Goal: Information Seeking & Learning: Learn about a topic

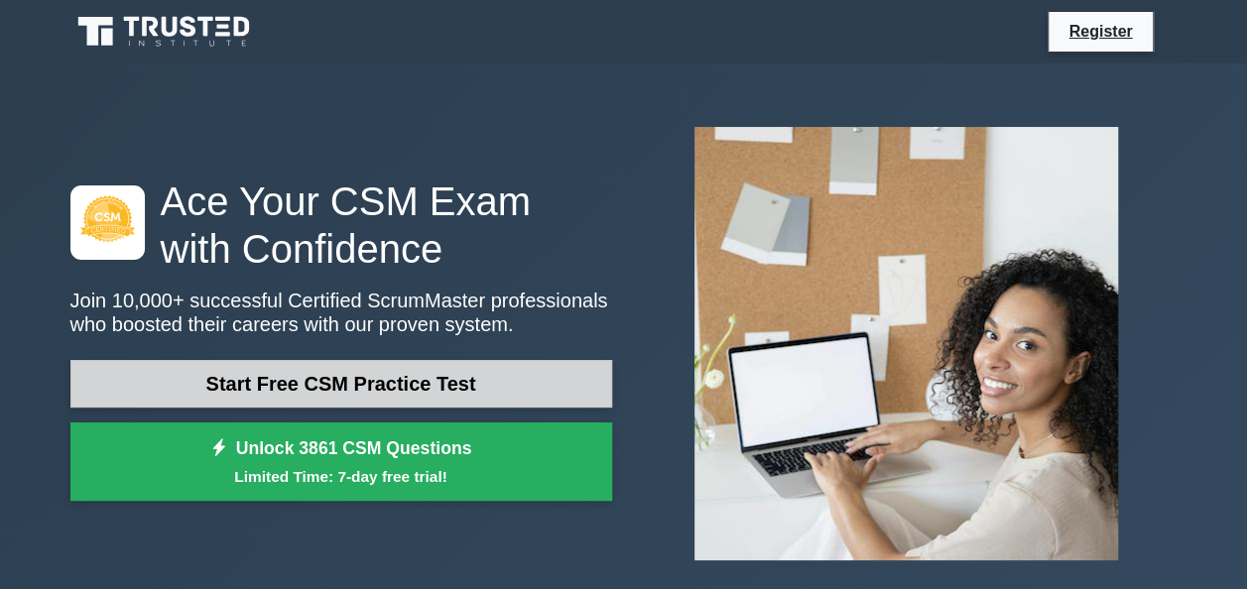
click at [254, 379] on link "Start Free CSM Practice Test" at bounding box center [341, 384] width 542 height 48
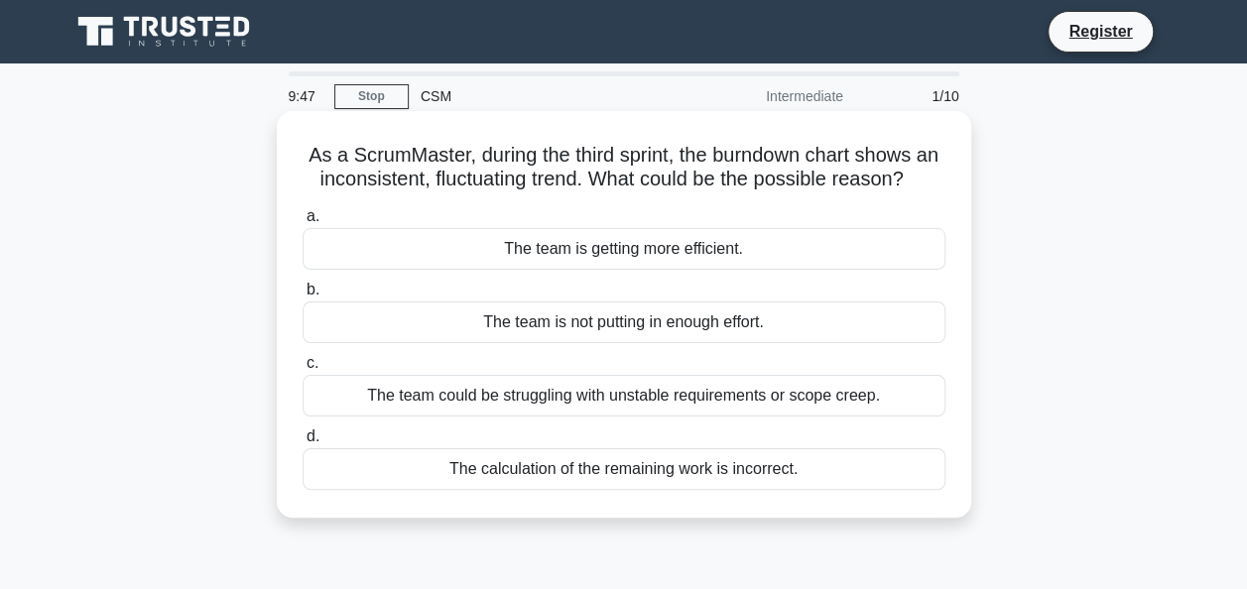
click at [764, 417] on div "The team could be struggling with unstable requirements or scope creep." at bounding box center [624, 396] width 643 height 42
click at [303, 370] on input "c. The team could be struggling with unstable requirements or scope creep." at bounding box center [303, 363] width 0 height 13
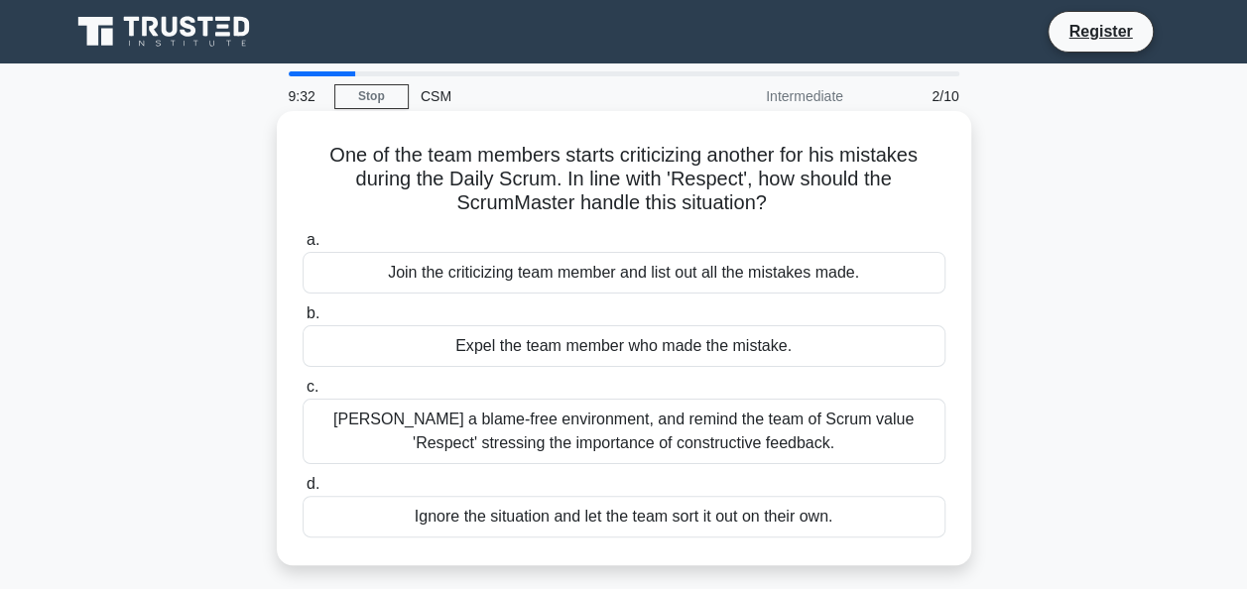
click at [653, 440] on div "[PERSON_NAME] a blame-free environment, and remind the team of Scrum value 'Res…" at bounding box center [624, 431] width 643 height 65
click at [303, 394] on input "[PERSON_NAME] a blame-free environment, and remind the team of Scrum value 'Res…" at bounding box center [303, 387] width 0 height 13
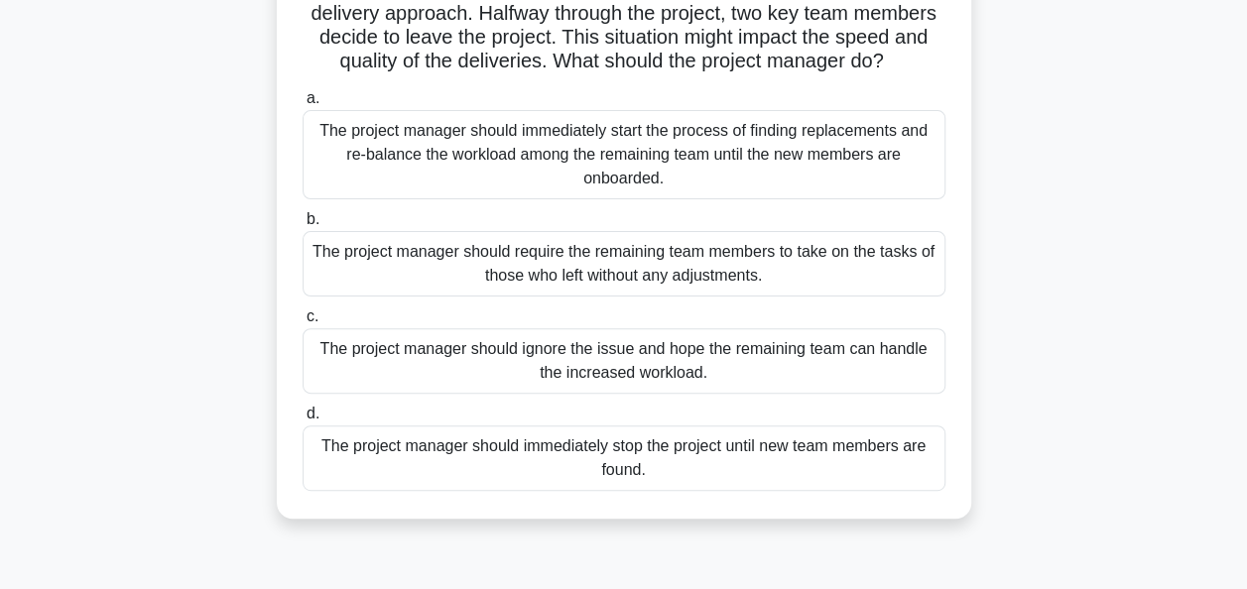
scroll to position [175, 0]
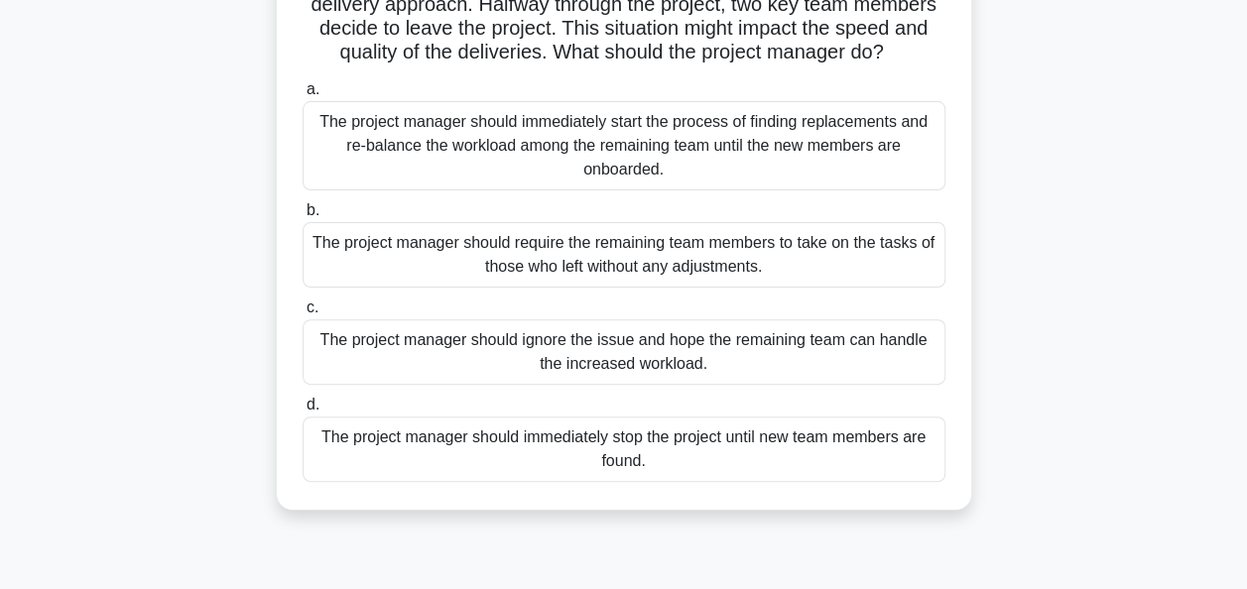
click at [696, 143] on div "The project manager should immediately start the process of finding replacement…" at bounding box center [624, 145] width 643 height 89
click at [303, 96] on input "a. The project manager should immediately start the process of finding replacem…" at bounding box center [303, 89] width 0 height 13
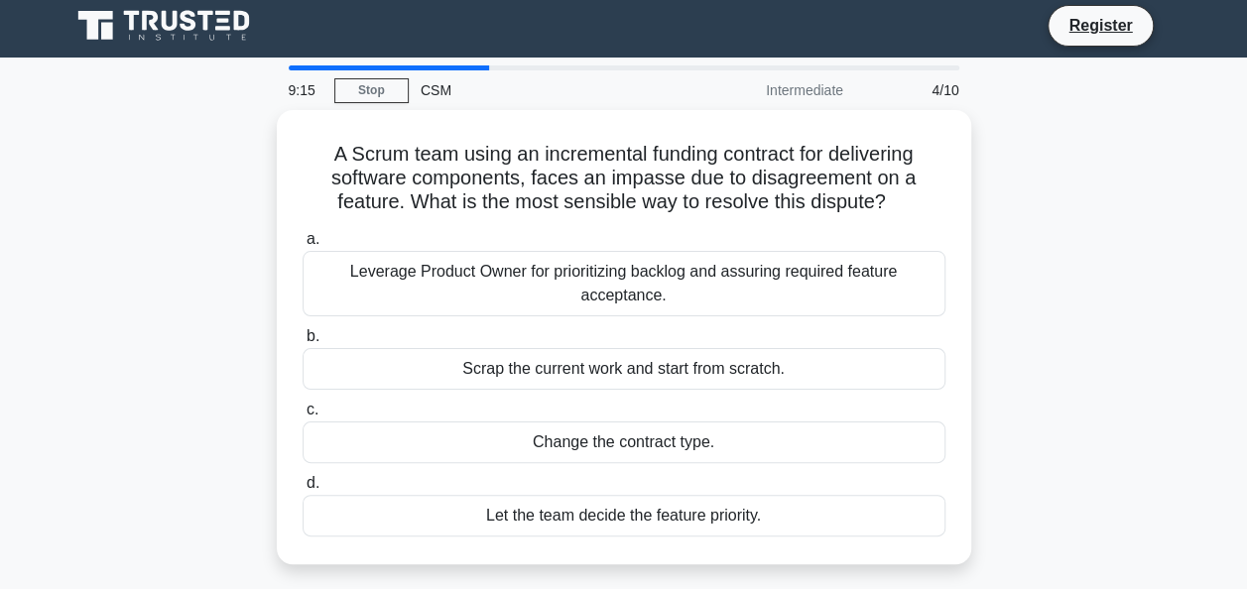
scroll to position [0, 0]
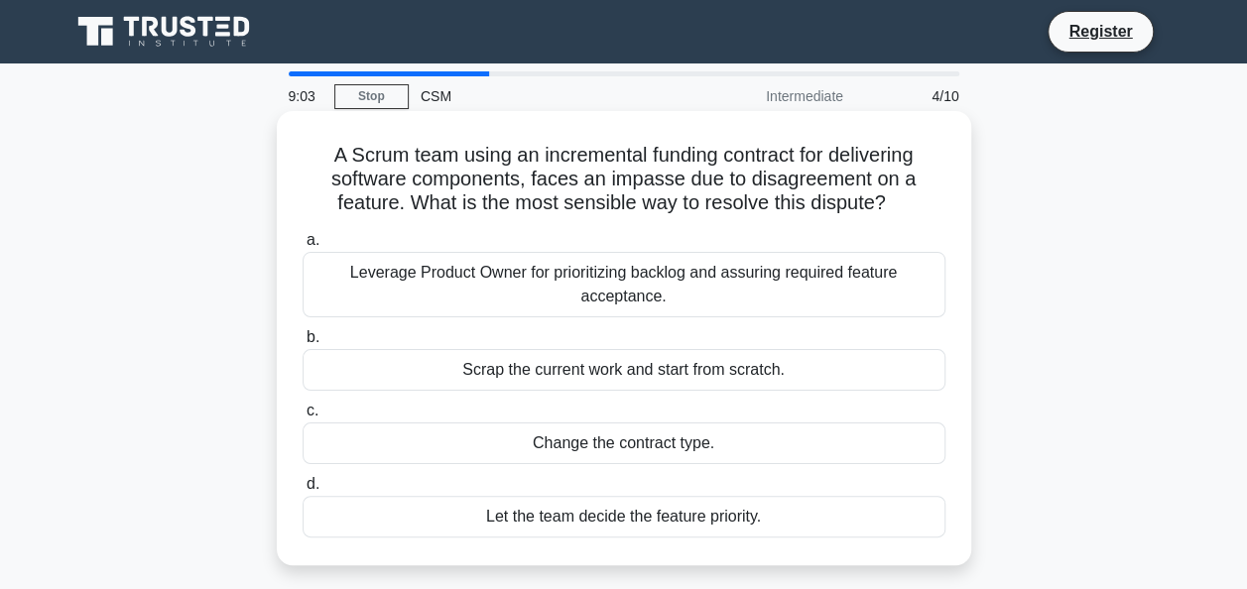
click at [876, 274] on div "Leverage Product Owner for prioritizing backlog and assuring required feature a…" at bounding box center [624, 284] width 643 height 65
click at [303, 247] on input "a. Leverage Product Owner for prioritizing backlog and assuring required featur…" at bounding box center [303, 240] width 0 height 13
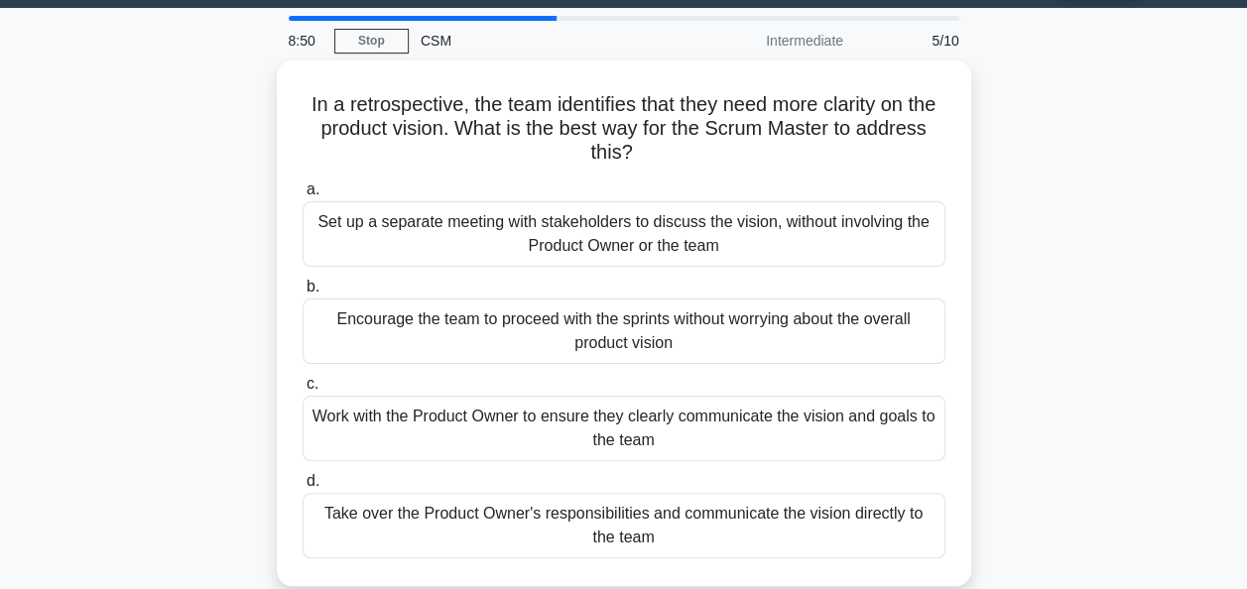
scroll to position [74, 0]
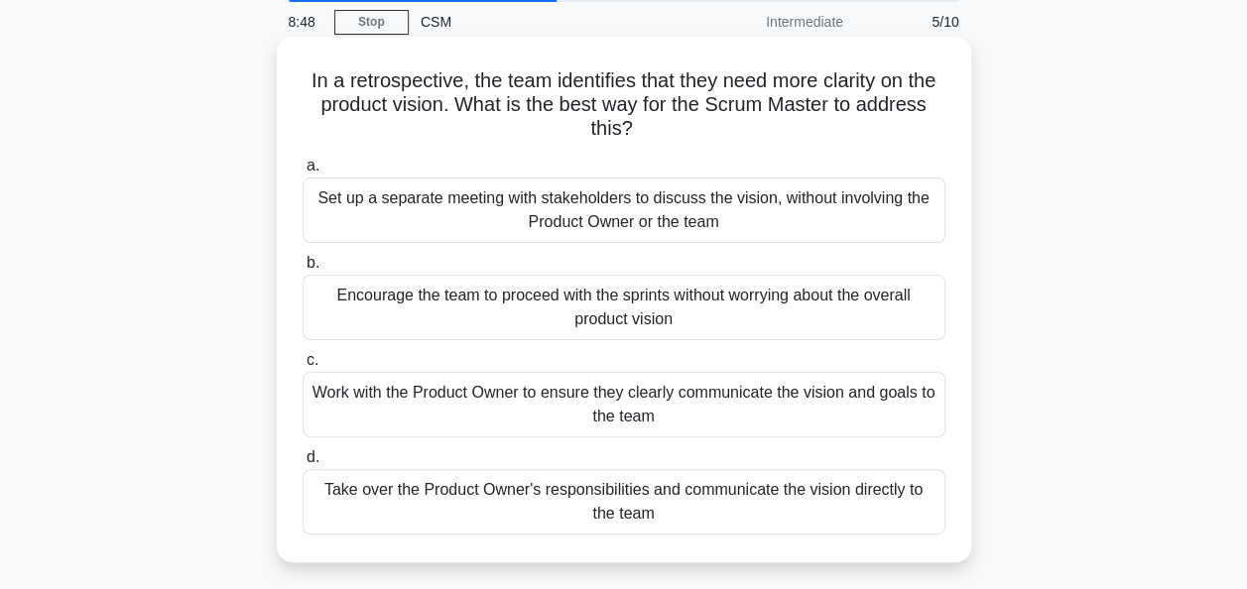
click at [589, 299] on div "Encourage the team to proceed with the sprints without worrying about the overa…" at bounding box center [624, 307] width 643 height 65
click at [303, 270] on input "b. Encourage the team to proceed with the sprints without worrying about the ov…" at bounding box center [303, 263] width 0 height 13
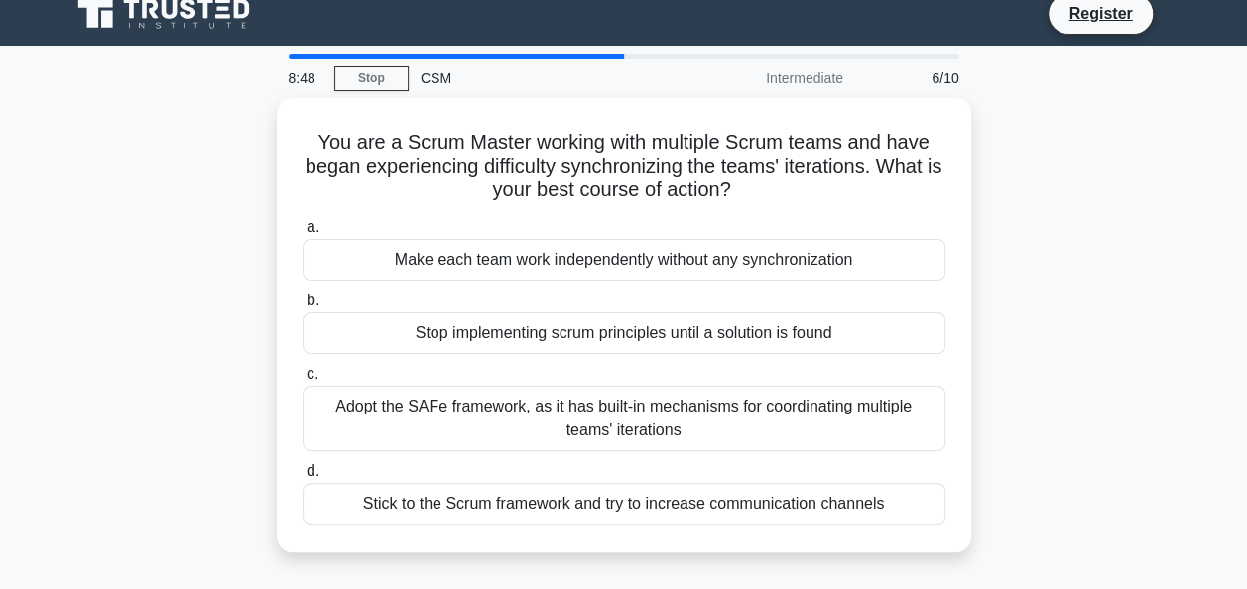
scroll to position [0, 0]
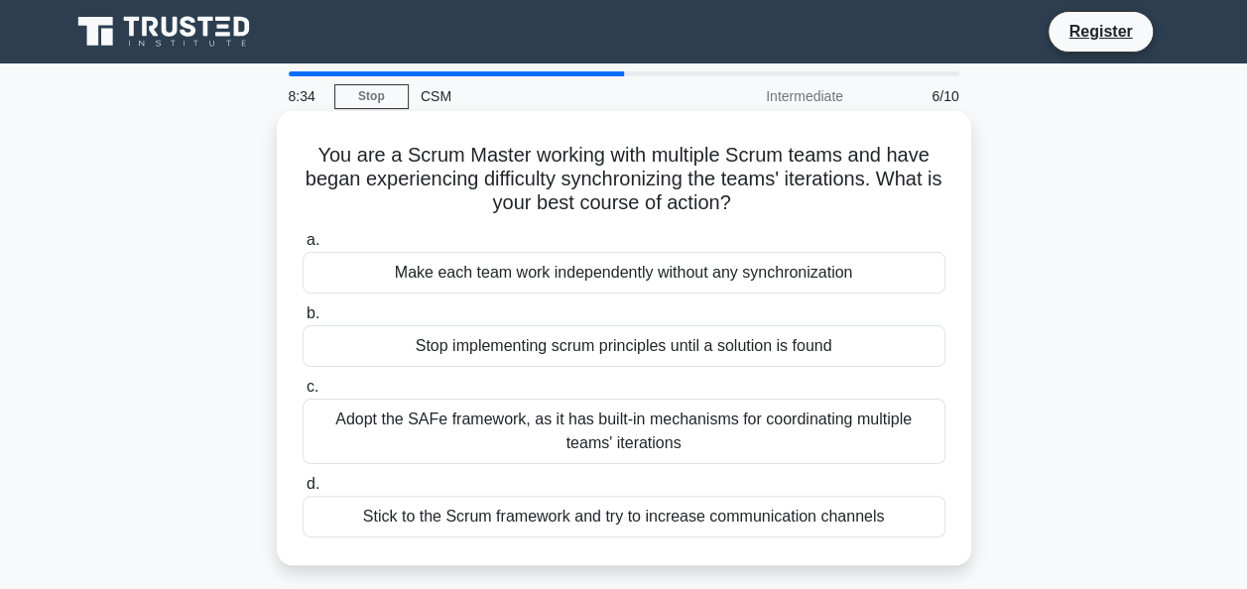
click at [516, 427] on div "Adopt the SAFe framework, as it has built-in mechanisms for coordinating multip…" at bounding box center [624, 431] width 643 height 65
click at [303, 394] on input "c. Adopt the SAFe framework, as it has built-in mechanisms for coordinating mul…" at bounding box center [303, 387] width 0 height 13
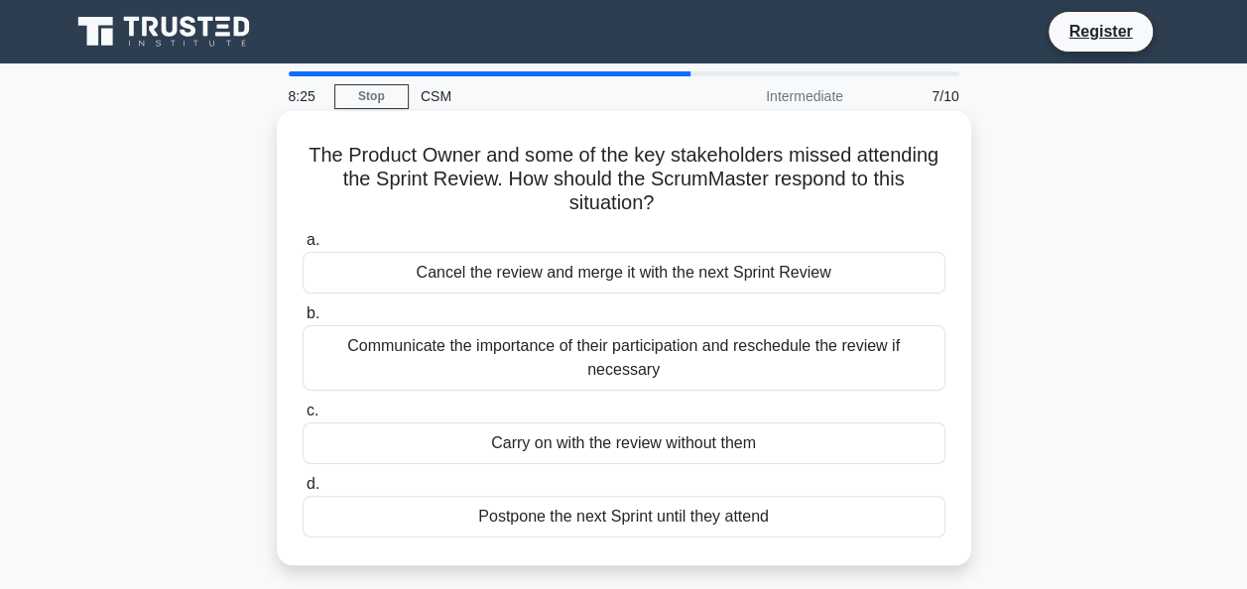
click at [484, 372] on div "Communicate the importance of their participation and reschedule the review if …" at bounding box center [624, 357] width 643 height 65
click at [303, 320] on input "b. Communicate the importance of their participation and reschedule the review …" at bounding box center [303, 313] width 0 height 13
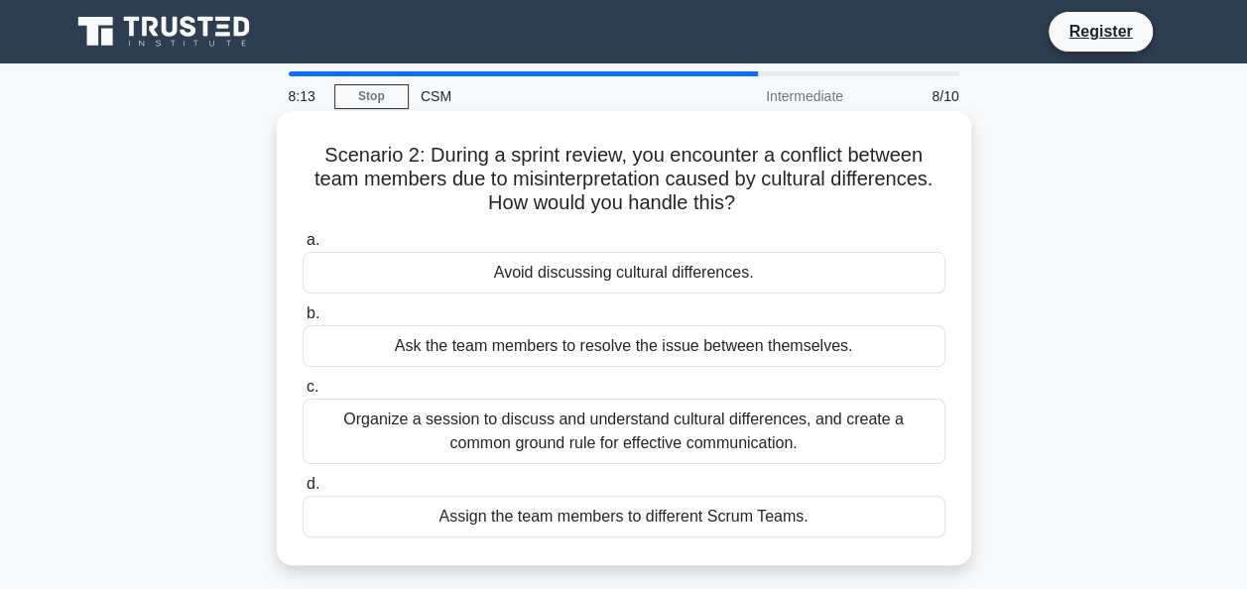
click at [498, 447] on div "Organize a session to discuss and understand cultural differences, and create a…" at bounding box center [624, 431] width 643 height 65
click at [303, 394] on input "c. Organize a session to discuss and understand cultural differences, and creat…" at bounding box center [303, 387] width 0 height 13
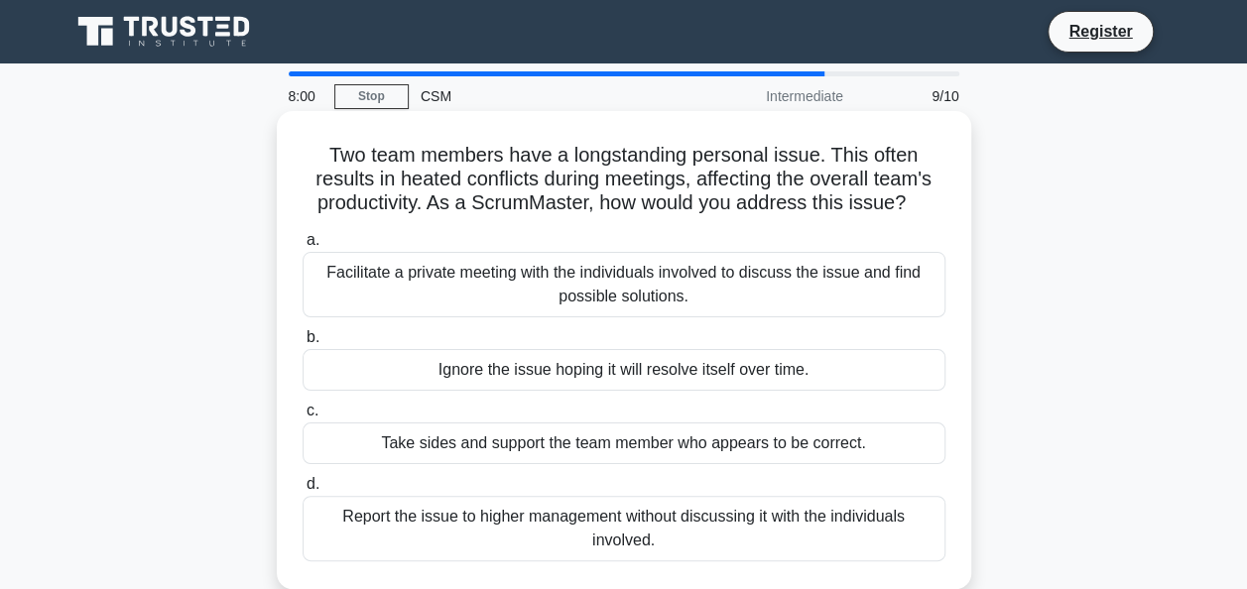
click at [529, 301] on div "Facilitate a private meeting with the individuals involved to discuss the issue…" at bounding box center [624, 284] width 643 height 65
click at [303, 247] on input "a. Facilitate a private meeting with the individuals involved to discuss the is…" at bounding box center [303, 240] width 0 height 13
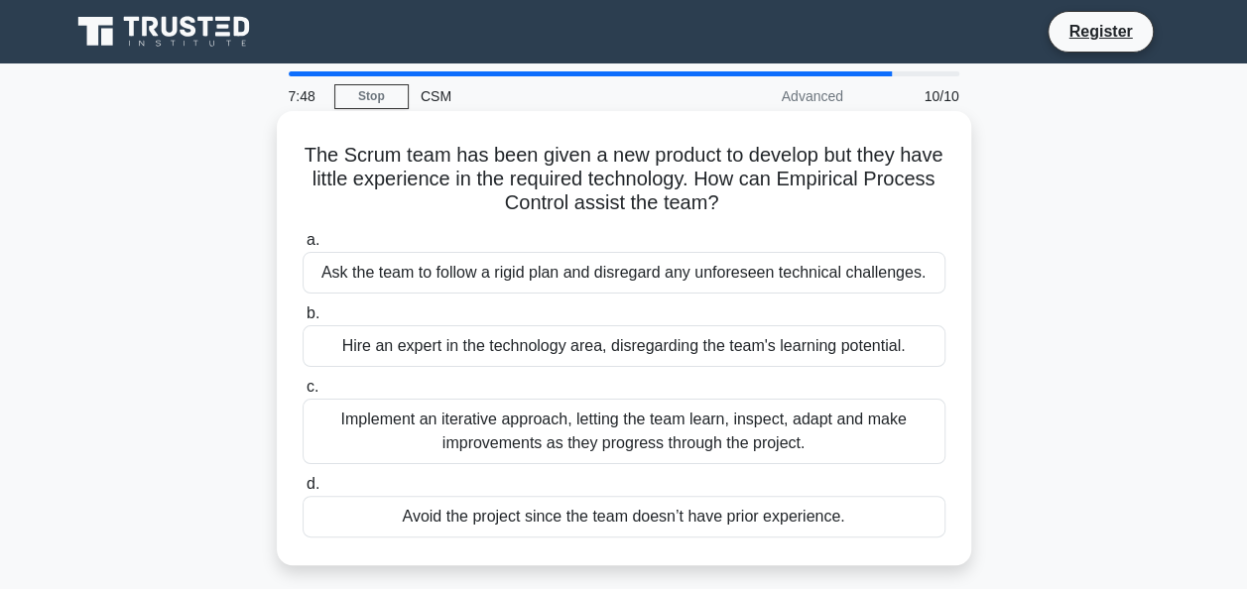
click at [541, 427] on div "Implement an iterative approach, letting the team learn, inspect, adapt and mak…" at bounding box center [624, 431] width 643 height 65
click at [303, 394] on input "c. Implement an iterative approach, letting the team learn, inspect, adapt and …" at bounding box center [303, 387] width 0 height 13
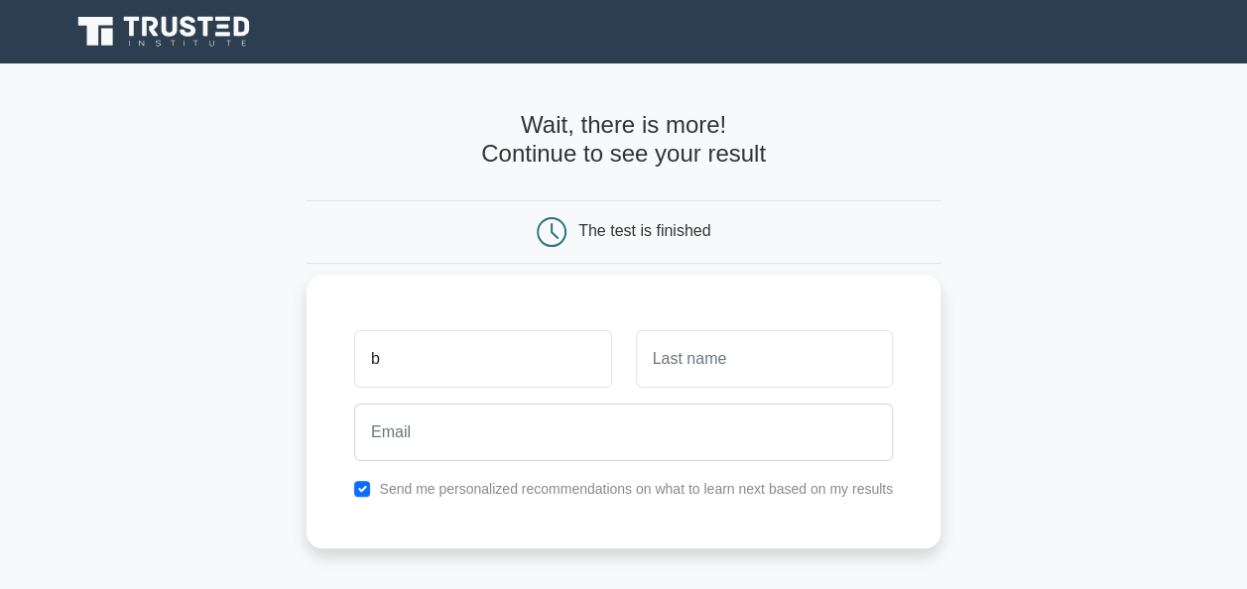
type input "b"
click at [739, 379] on input "text" at bounding box center [764, 359] width 257 height 58
type input "s"
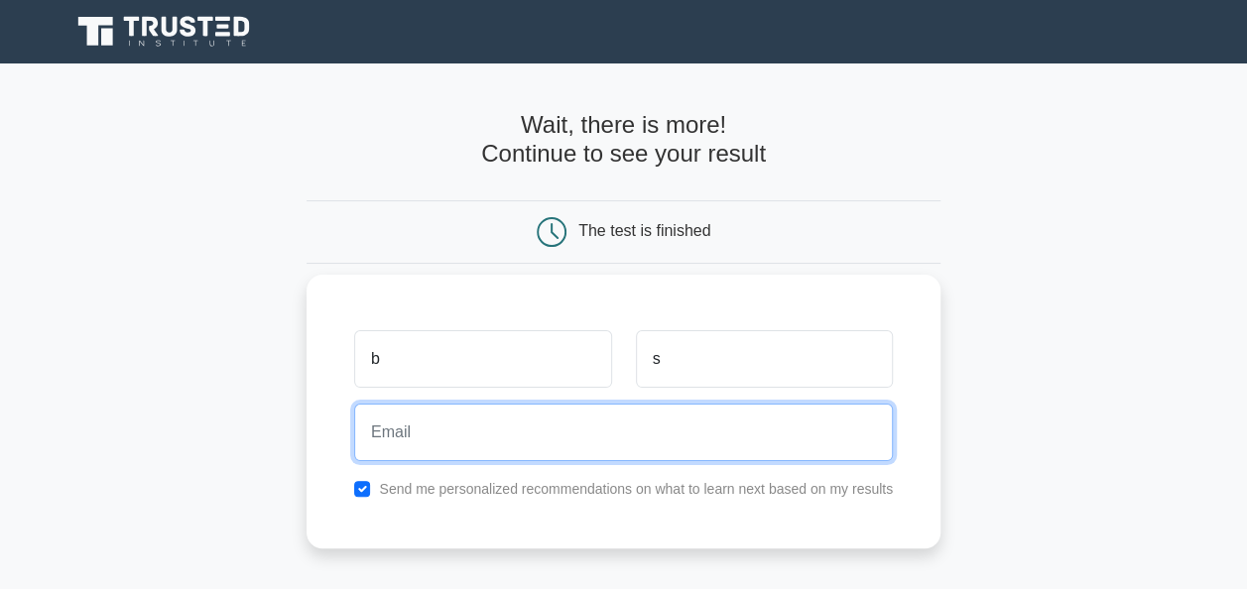
click at [712, 442] on input "email" at bounding box center [623, 433] width 539 height 58
type input "binitasin@gmail.com"
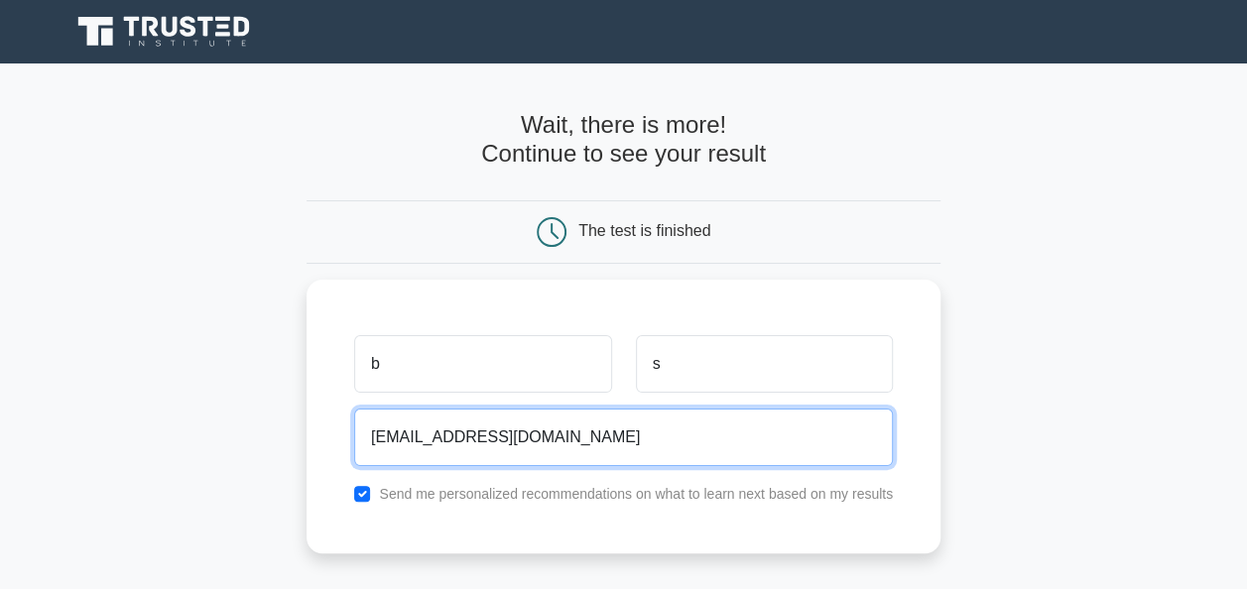
scroll to position [405, 0]
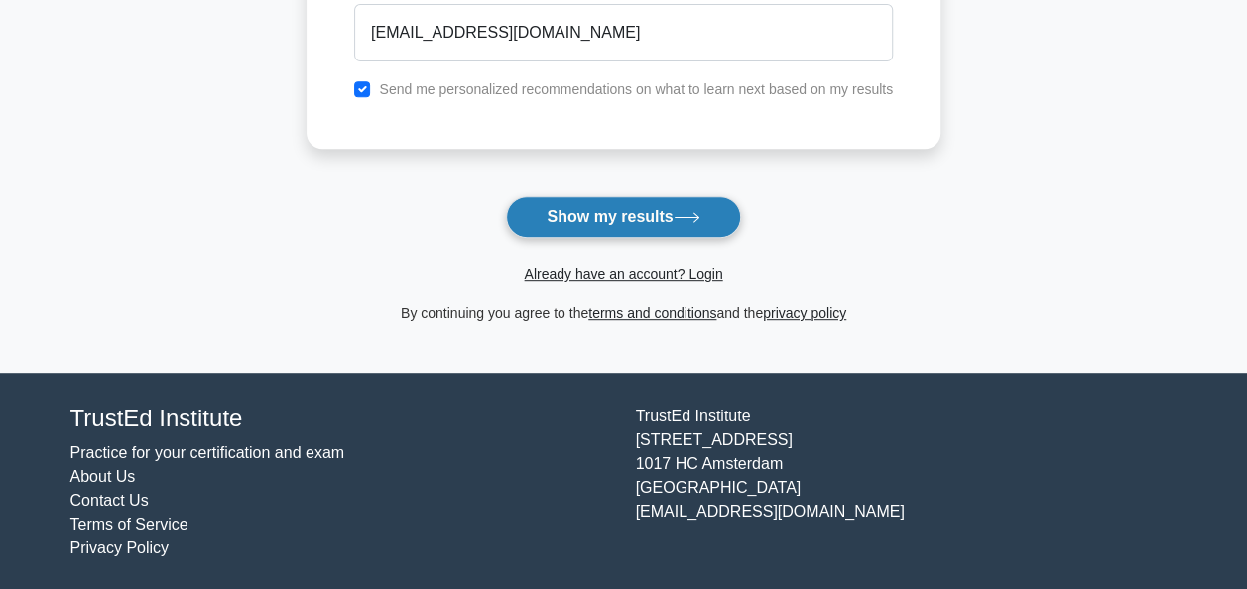
click at [609, 220] on button "Show my results" at bounding box center [623, 217] width 234 height 42
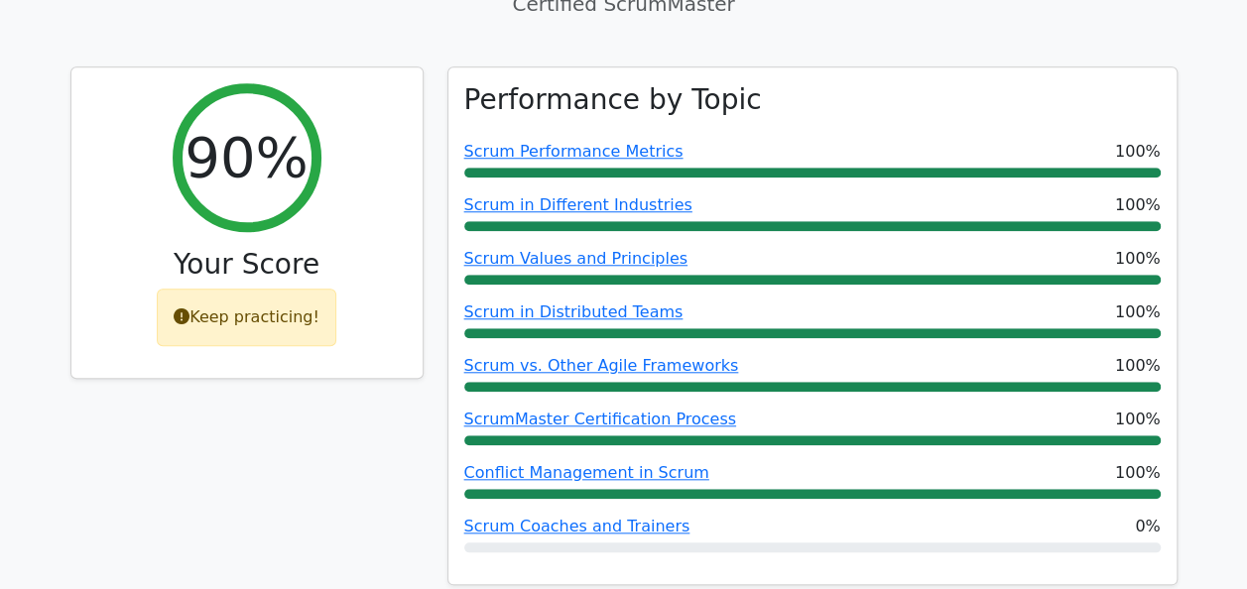
scroll to position [758, 0]
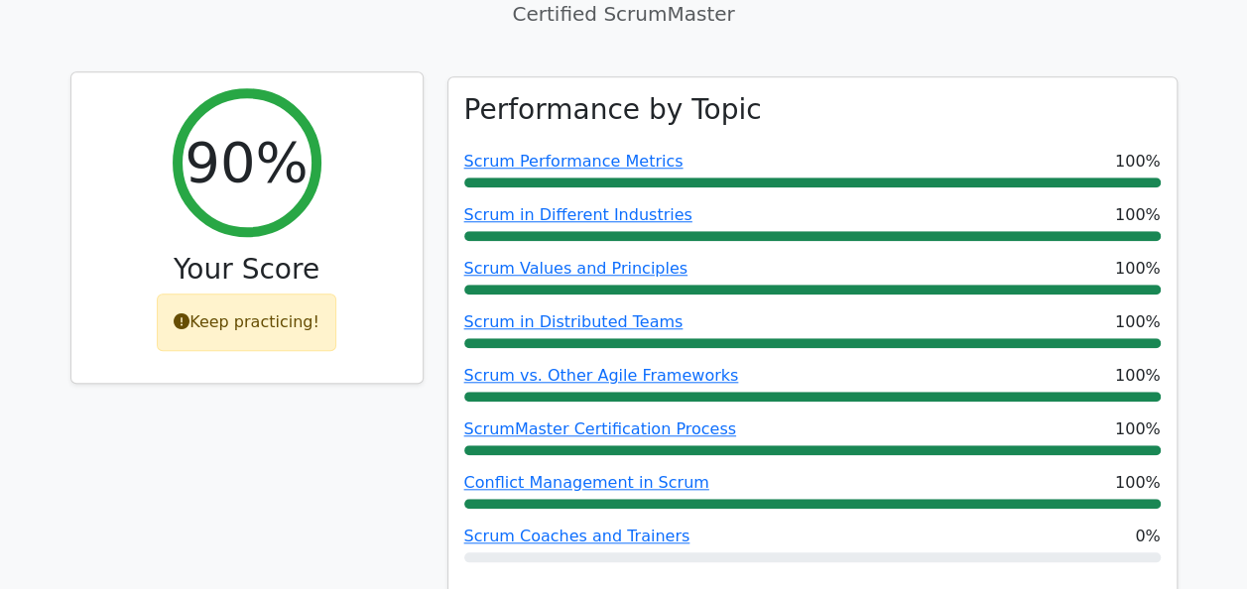
click at [249, 294] on div "Keep practicing!" at bounding box center [247, 323] width 180 height 58
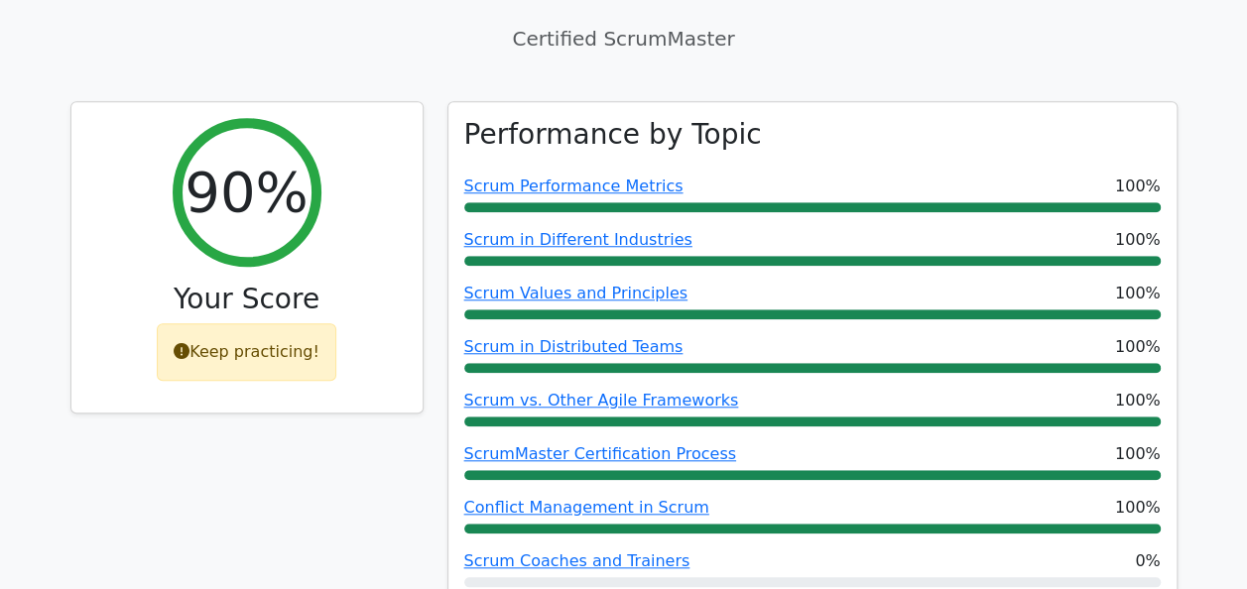
scroll to position [738, 0]
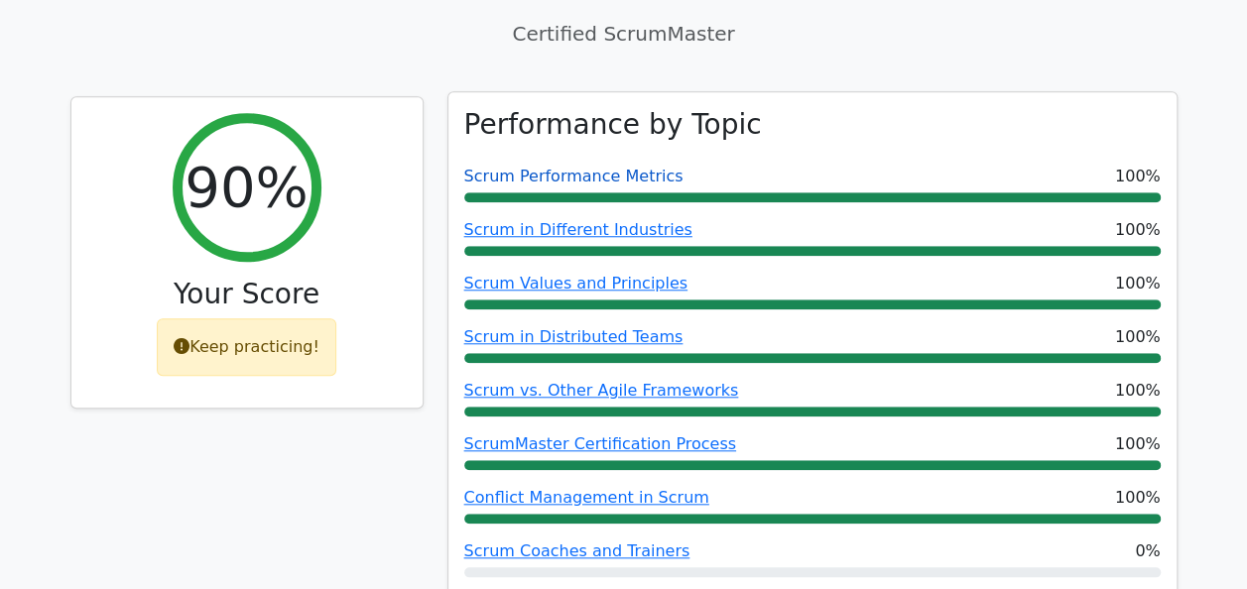
click at [516, 167] on link "Scrum Performance Metrics" at bounding box center [573, 176] width 219 height 19
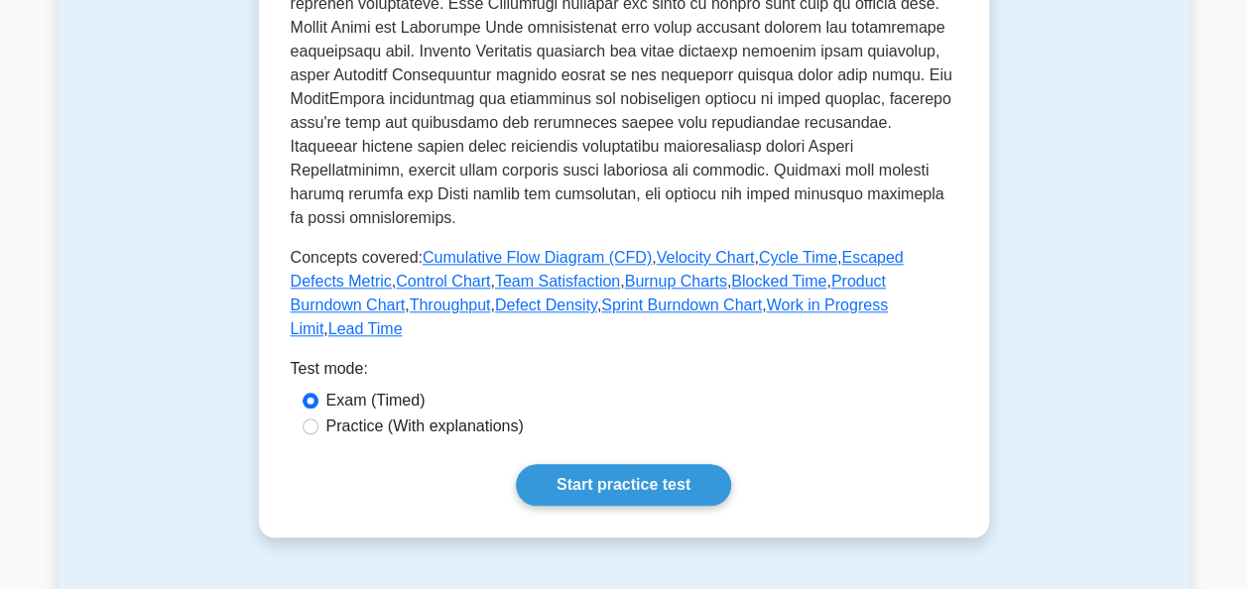
scroll to position [857, 0]
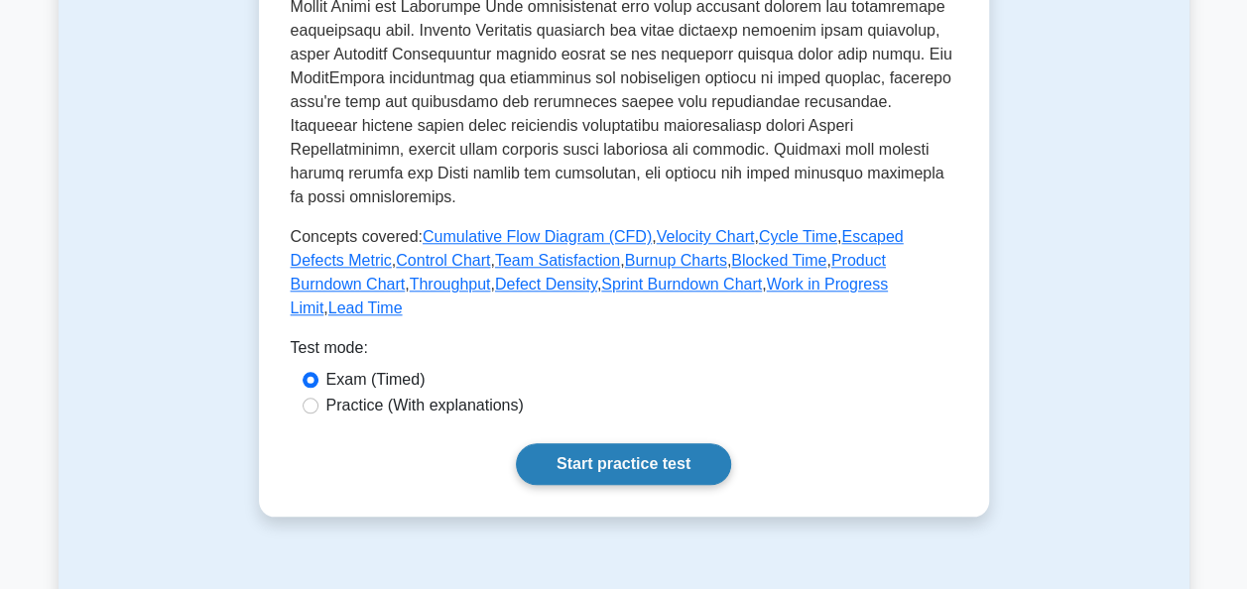
click at [560, 449] on link "Start practice test" at bounding box center [623, 464] width 215 height 42
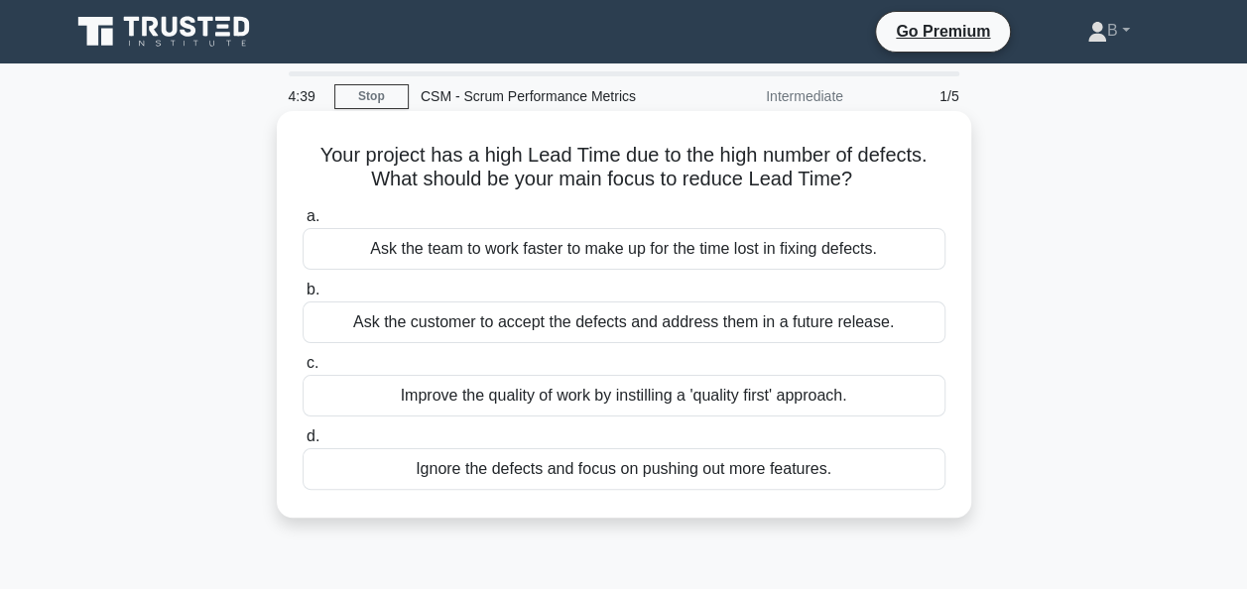
click at [730, 322] on div "Ask the customer to accept the defects and address them in a future release." at bounding box center [624, 323] width 643 height 42
click at [303, 297] on input "b. Ask the customer to accept the defects and address them in a future release." at bounding box center [303, 290] width 0 height 13
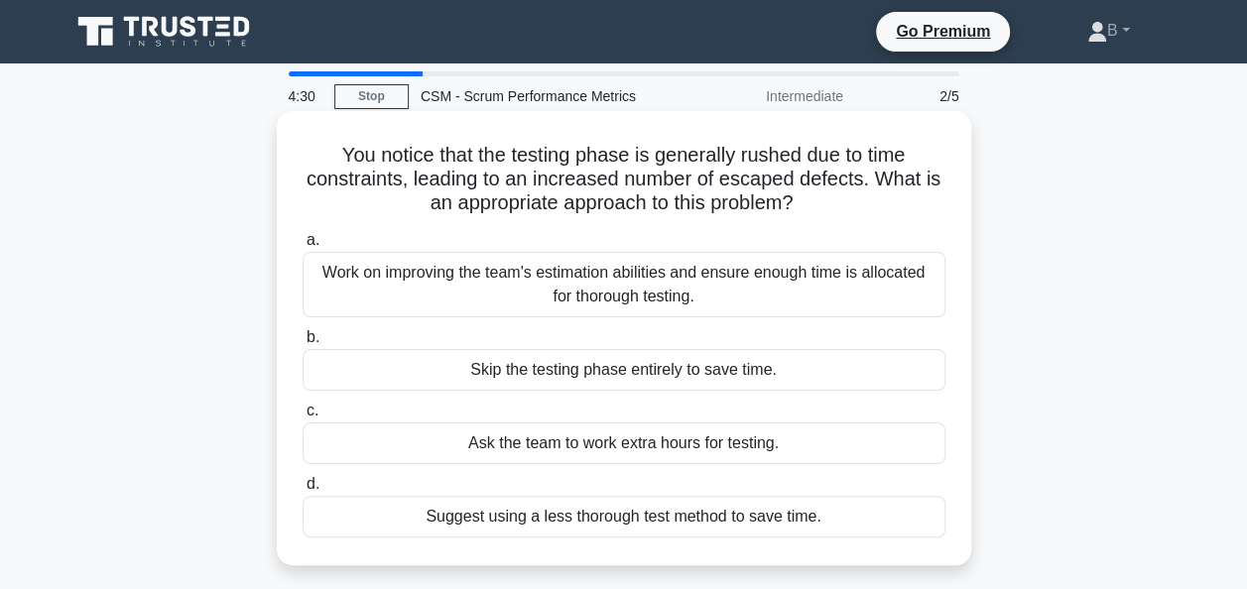
click at [730, 299] on div "Work on improving the team's estimation abilities and ensure enough time is all…" at bounding box center [624, 284] width 643 height 65
click at [303, 247] on input "a. Work on improving the team's estimation abilities and ensure enough time is …" at bounding box center [303, 240] width 0 height 13
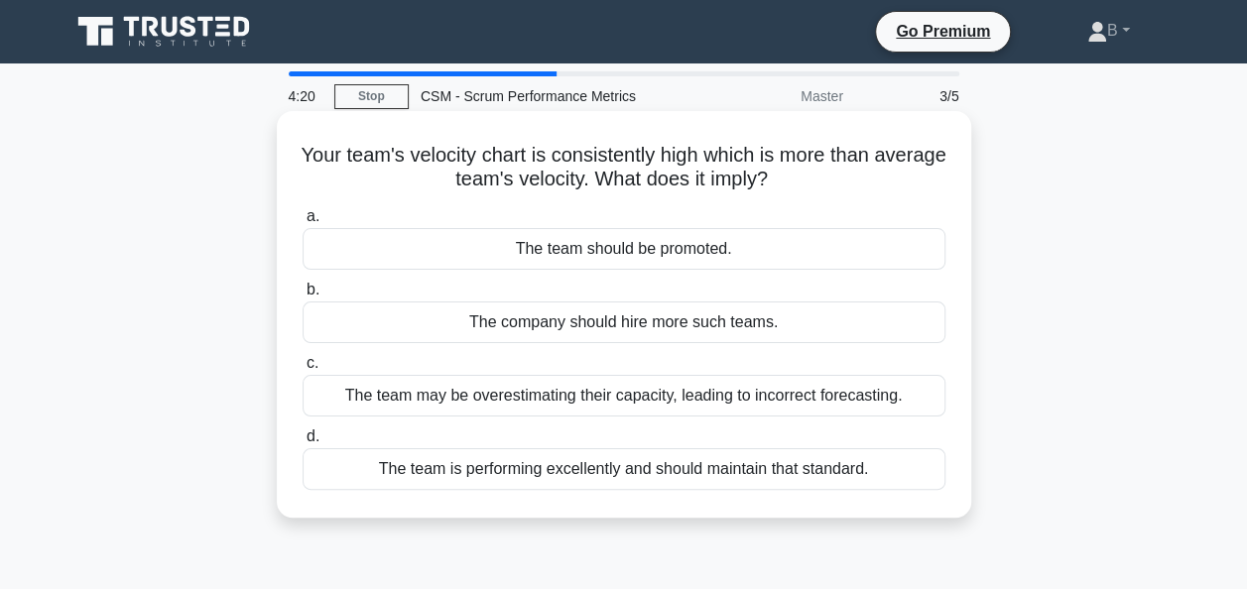
click at [714, 465] on div "The team is performing excellently and should maintain that standard." at bounding box center [624, 469] width 643 height 42
click at [303, 443] on input "d. The team is performing excellently and should maintain that standard." at bounding box center [303, 436] width 0 height 13
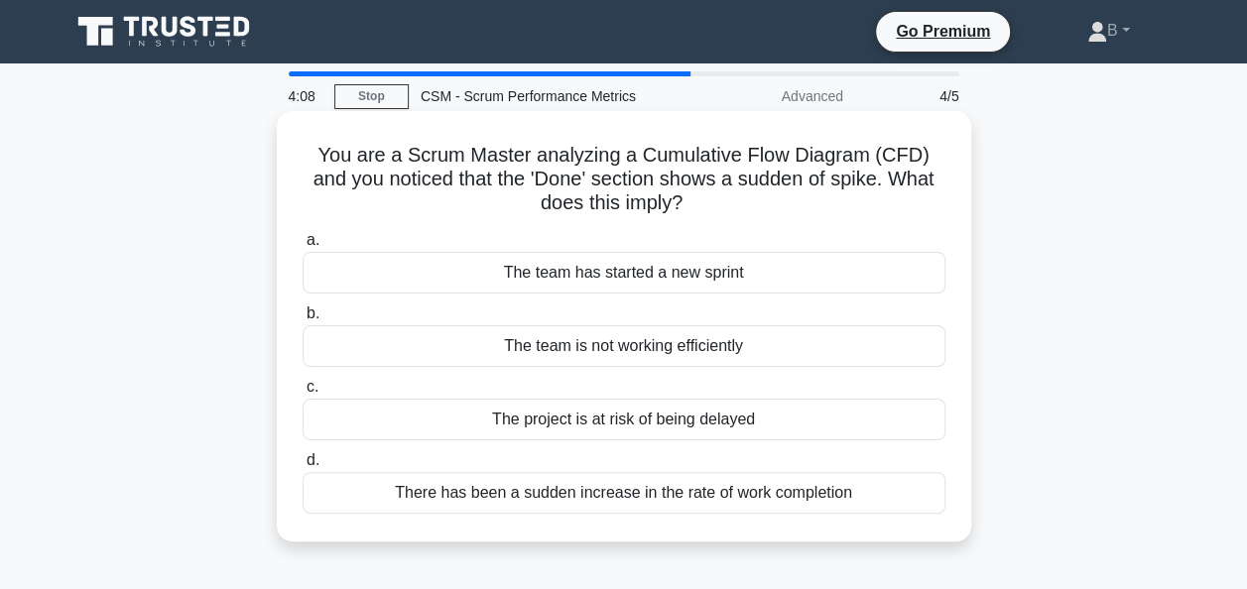
click at [710, 486] on div "There has been a sudden increase in the rate of work completion" at bounding box center [624, 493] width 643 height 42
click at [303, 467] on input "d. There has been a sudden increase in the rate of work completion" at bounding box center [303, 460] width 0 height 13
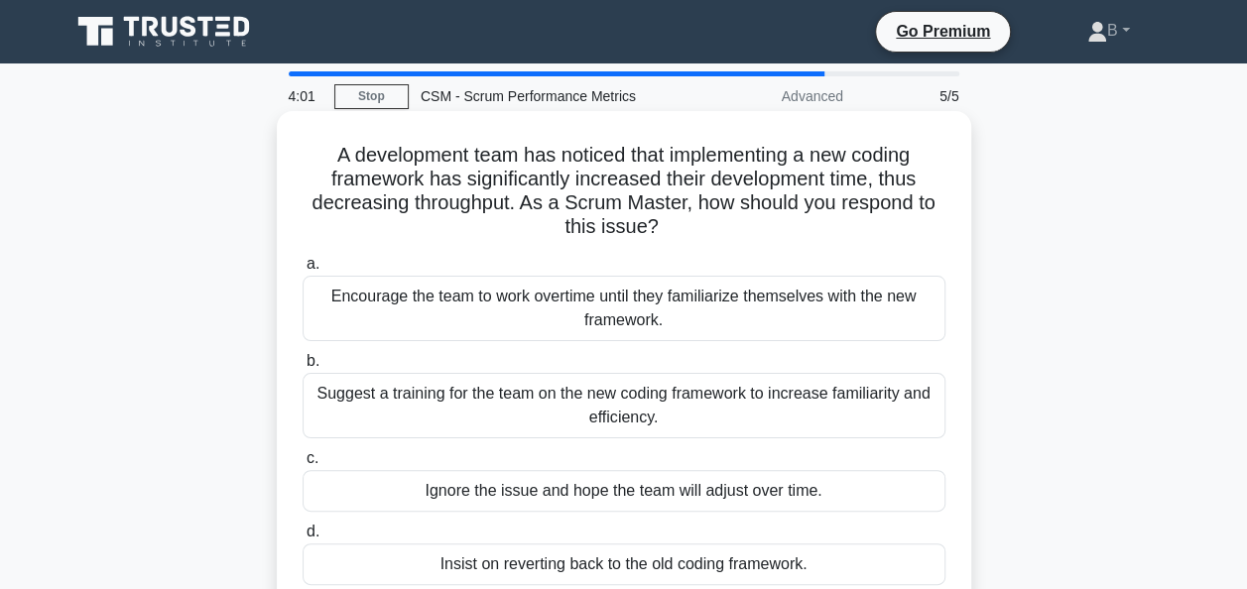
click at [841, 326] on div "Encourage the team to work overtime until they familiarize themselves with the …" at bounding box center [624, 308] width 643 height 65
click at [303, 271] on input "a. Encourage the team to work overtime until they familiarize themselves with t…" at bounding box center [303, 264] width 0 height 13
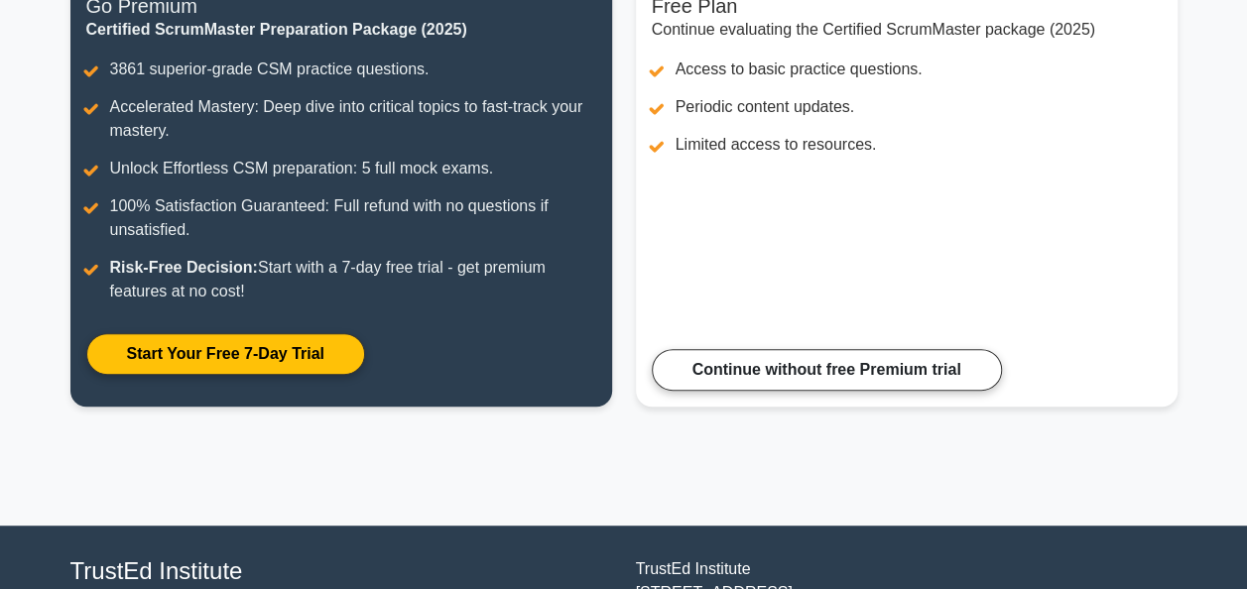
scroll to position [296, 0]
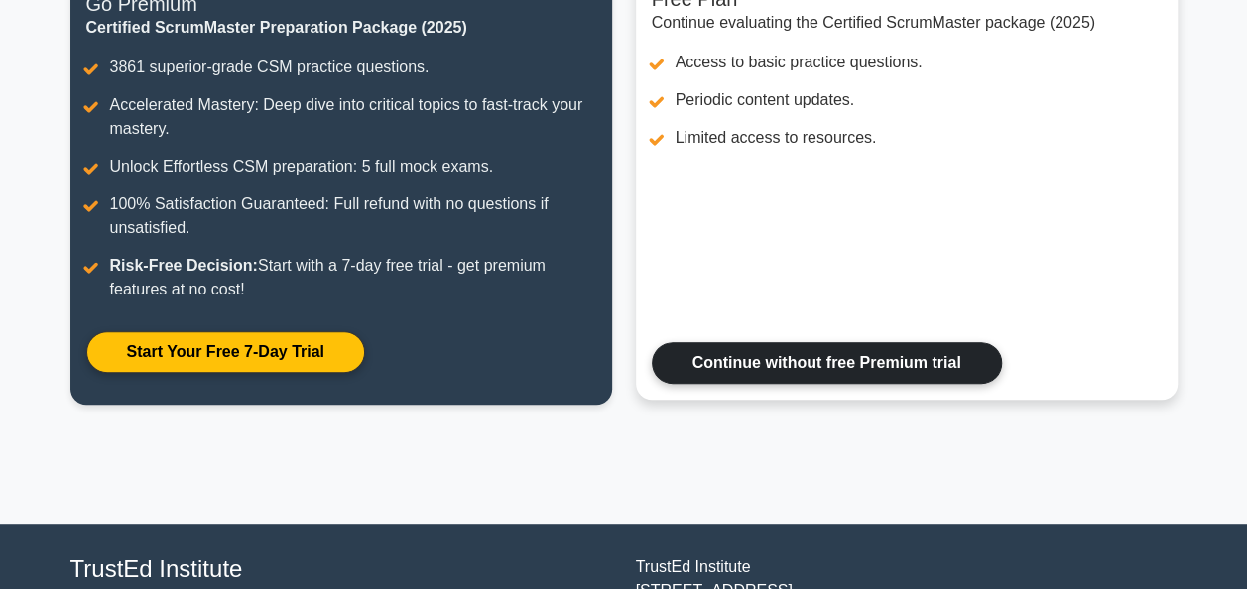
click at [762, 375] on link "Continue without free Premium trial" at bounding box center [827, 363] width 350 height 42
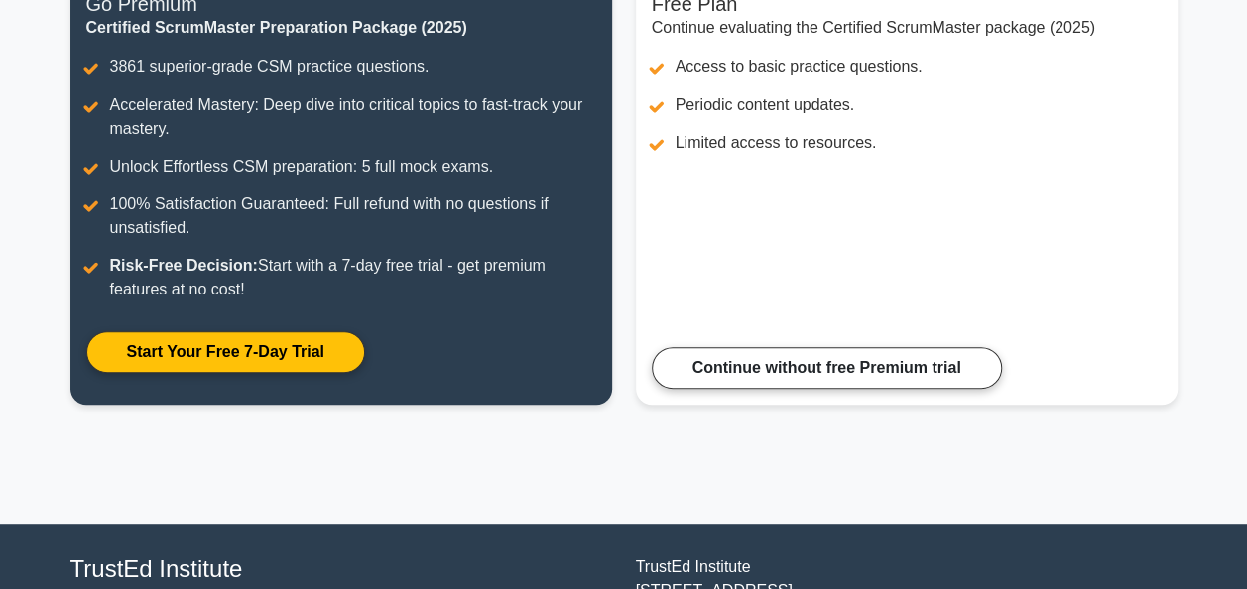
scroll to position [0, 0]
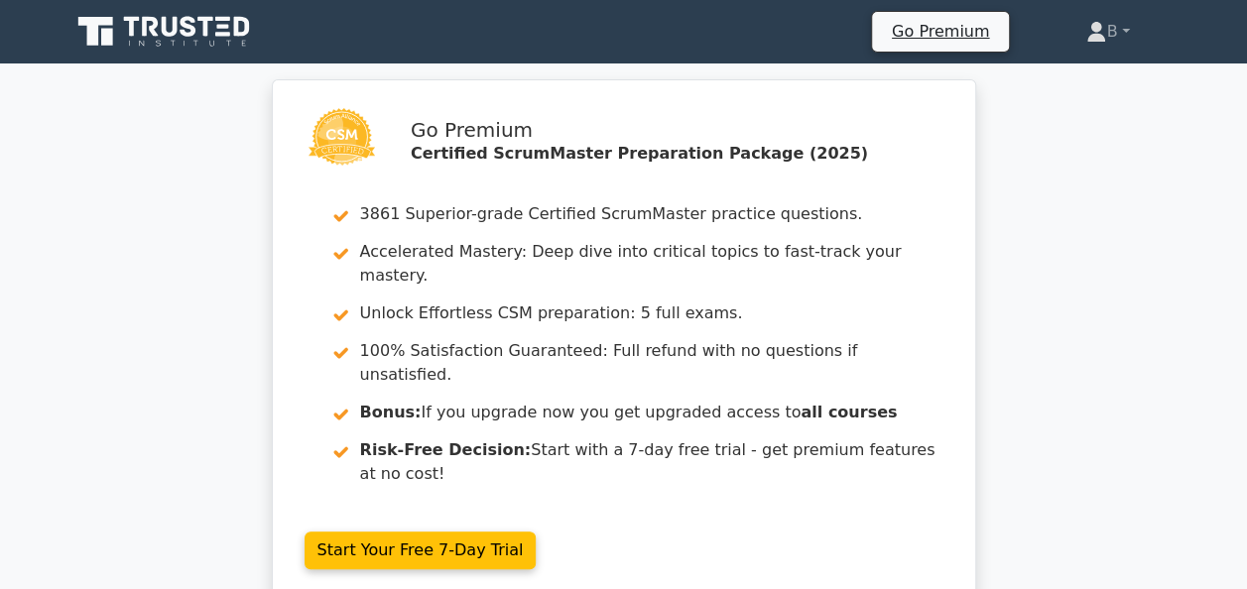
scroll to position [641, 0]
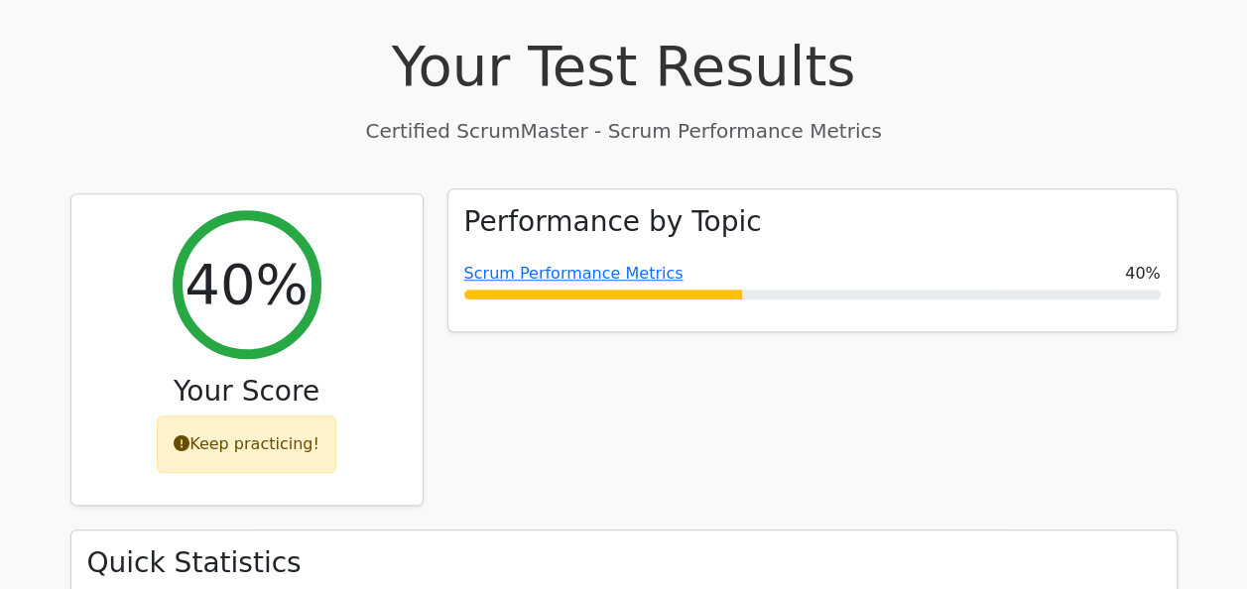
click at [520, 290] on div at bounding box center [603, 295] width 279 height 10
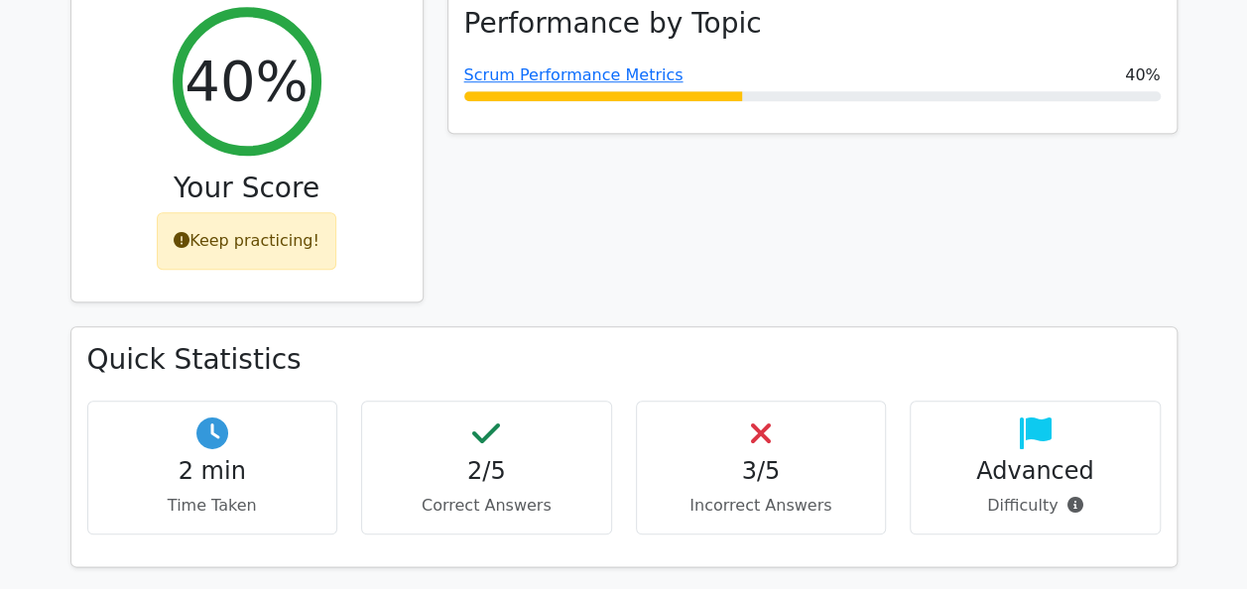
scroll to position [857, 0]
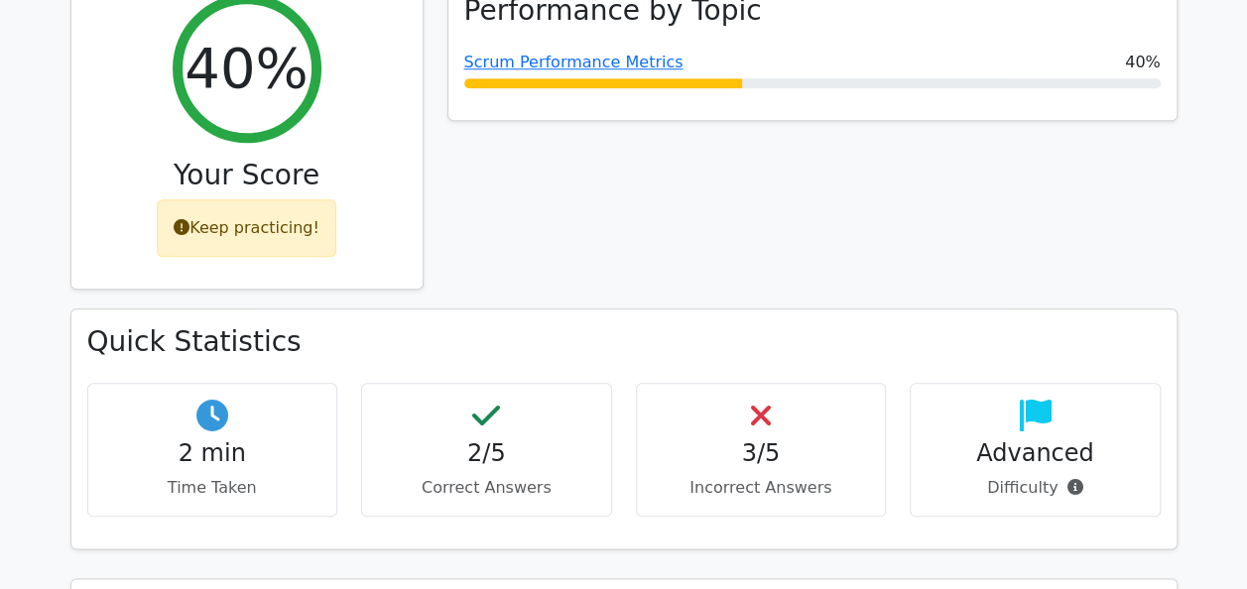
click at [498, 476] on p "Correct Answers" at bounding box center [486, 488] width 217 height 24
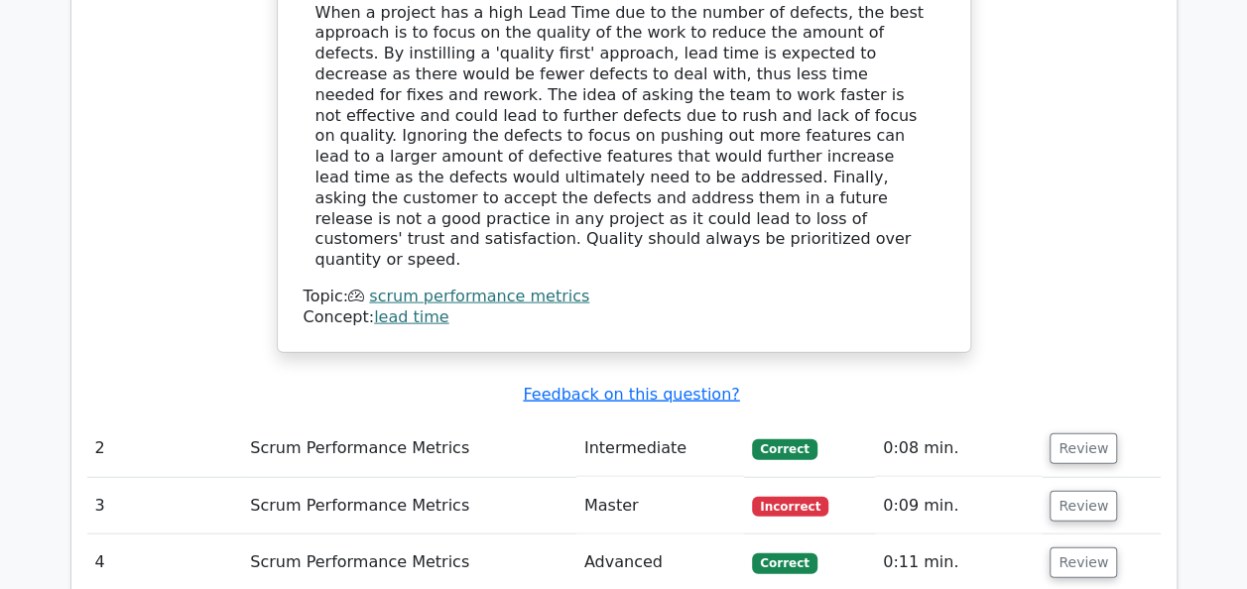
scroll to position [2058, 0]
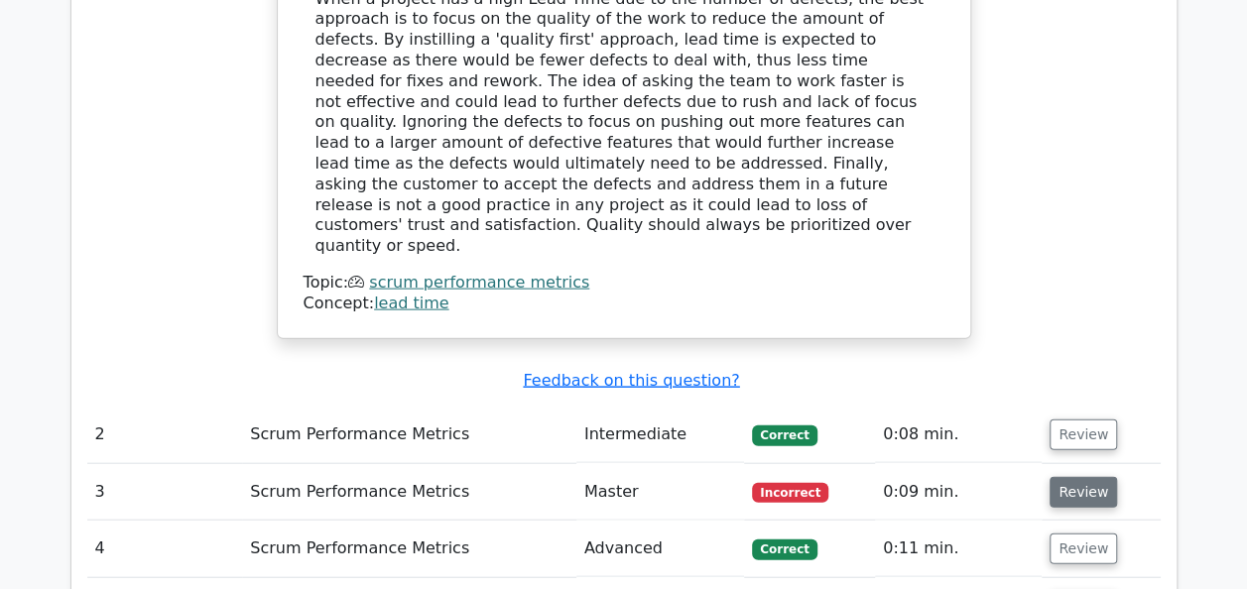
click at [1075, 477] on button "Review" at bounding box center [1082, 492] width 67 height 31
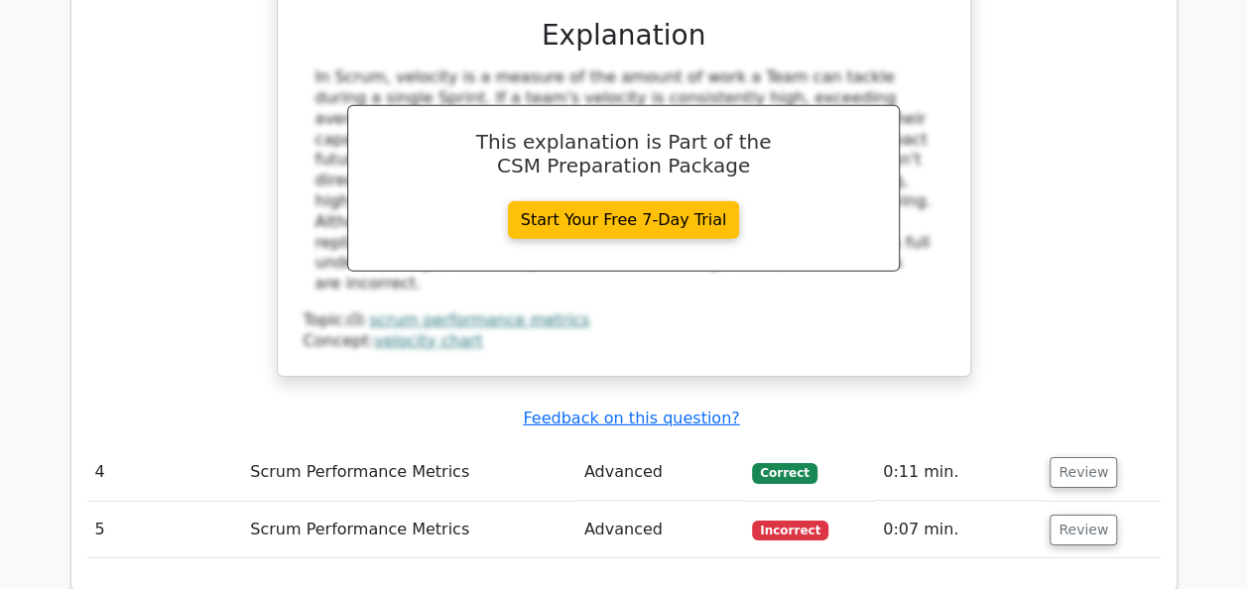
scroll to position [2978, 0]
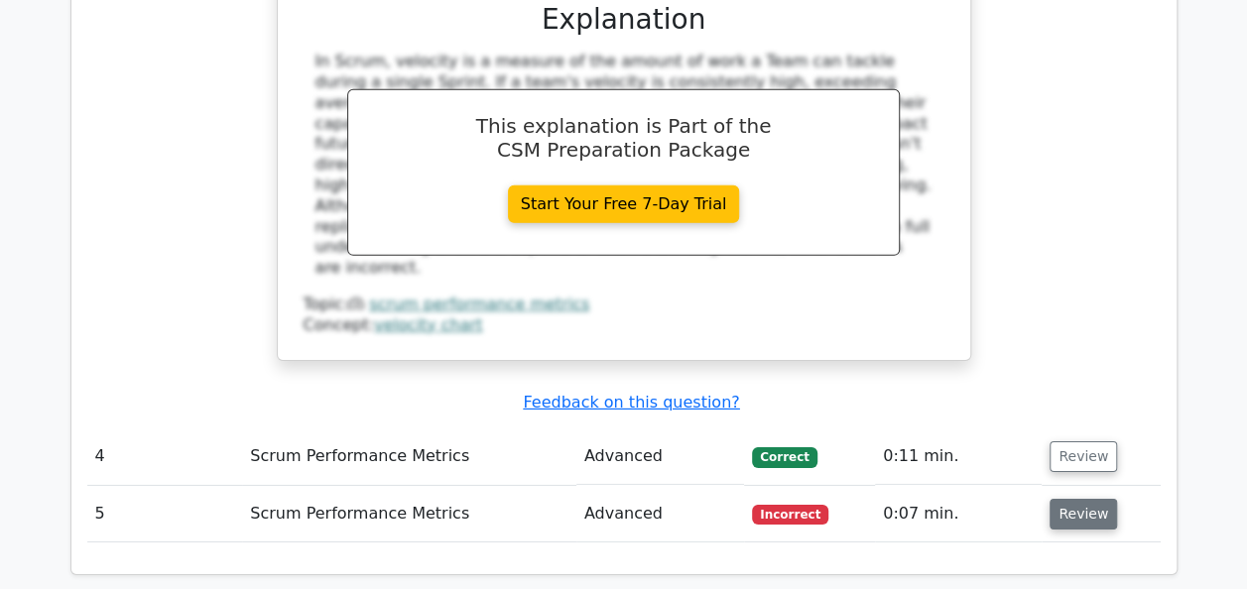
click at [1081, 499] on button "Review" at bounding box center [1082, 514] width 67 height 31
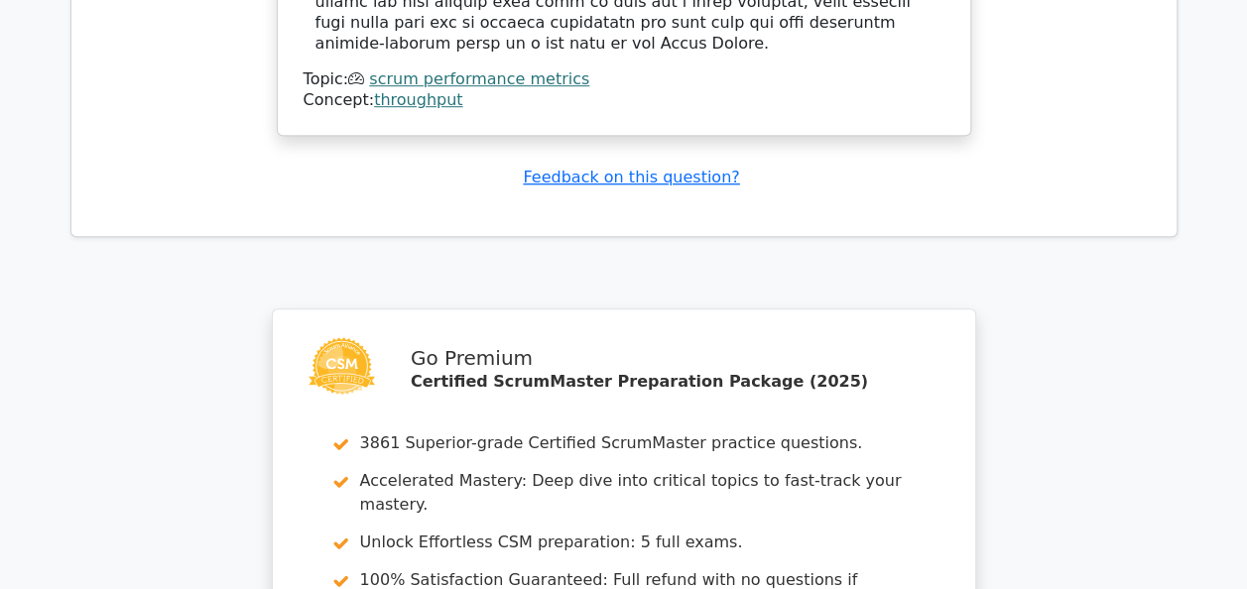
scroll to position [0, 0]
